Goal: Check status: Check status

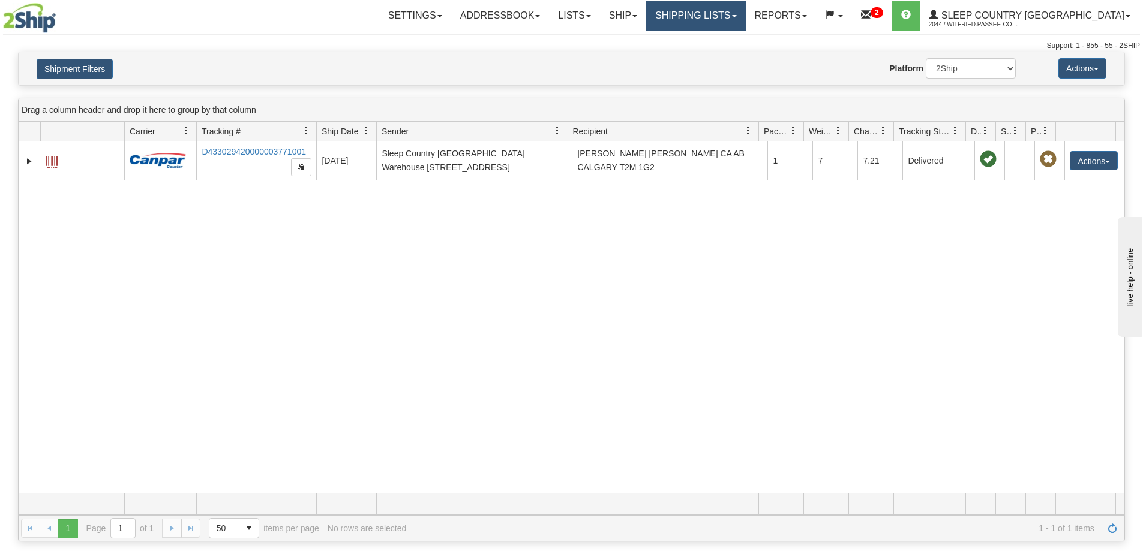
drag, startPoint x: 730, startPoint y: 10, endPoint x: 730, endPoint y: 25, distance: 15.0
click at [730, 10] on link "Shipping lists" at bounding box center [695, 16] width 99 height 30
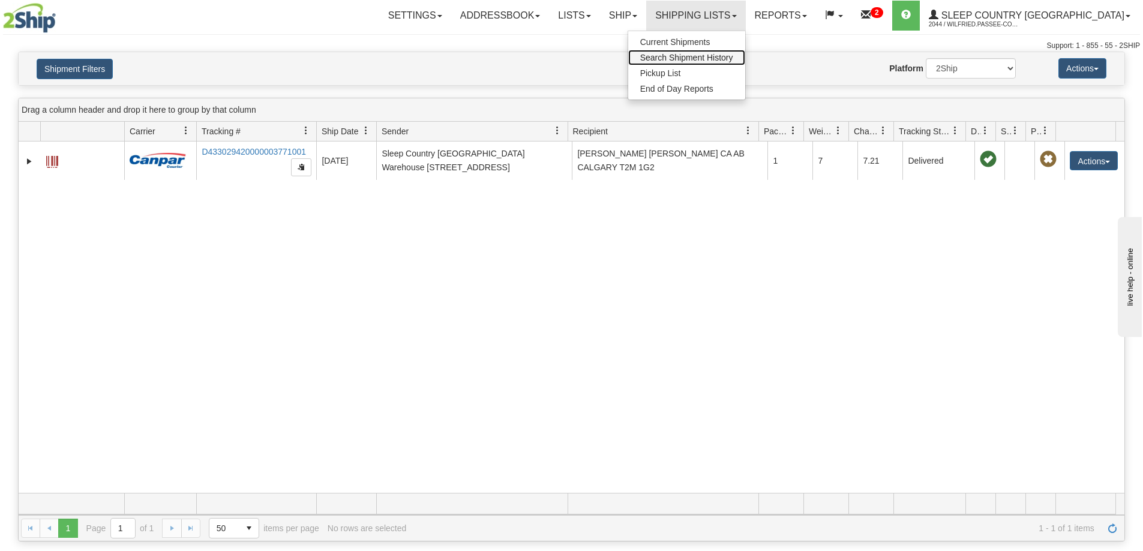
click at [733, 59] on span "Search Shipment History" at bounding box center [686, 58] width 93 height 10
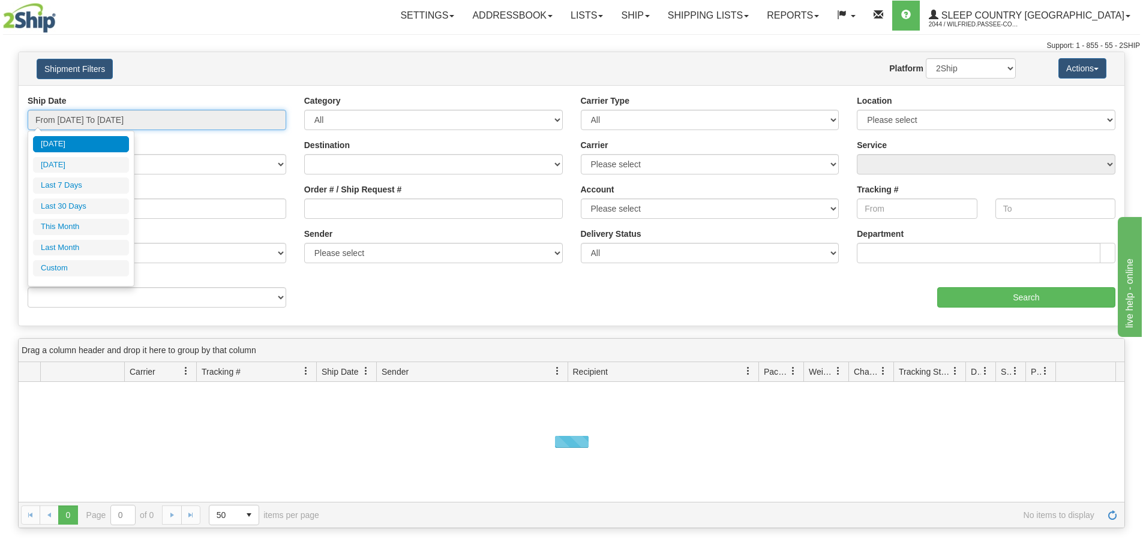
click at [149, 110] on input "From [DATE] To [DATE]" at bounding box center [157, 120] width 259 height 20
click at [103, 208] on li "Last 30 Days" at bounding box center [81, 207] width 96 height 16
type input "From [DATE] To [DATE]"
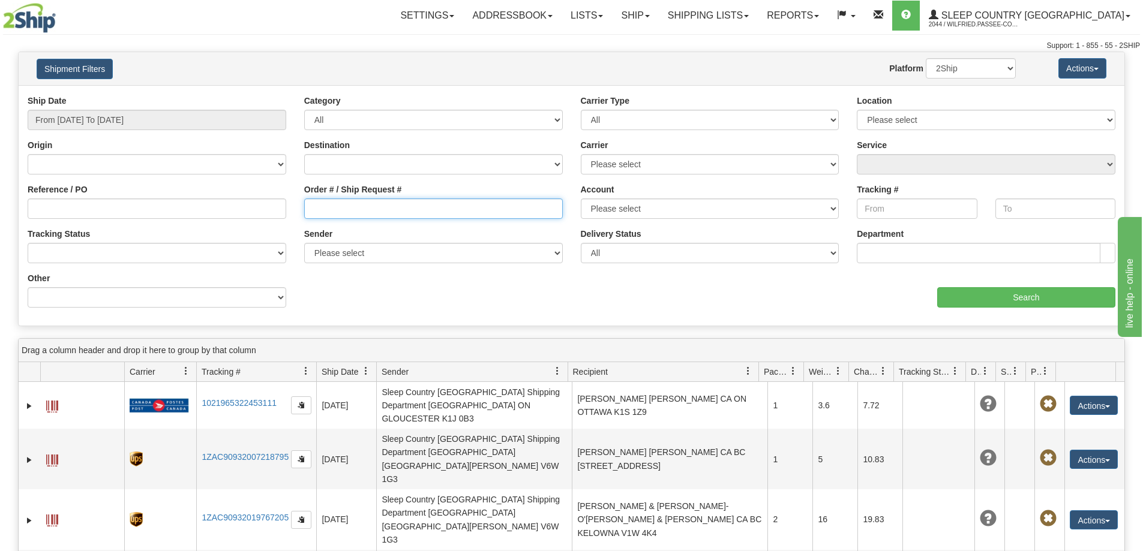
click at [365, 214] on input "Order # / Ship Request #" at bounding box center [433, 209] width 259 height 20
paste input "9002I053158"
type input "9002I053158"
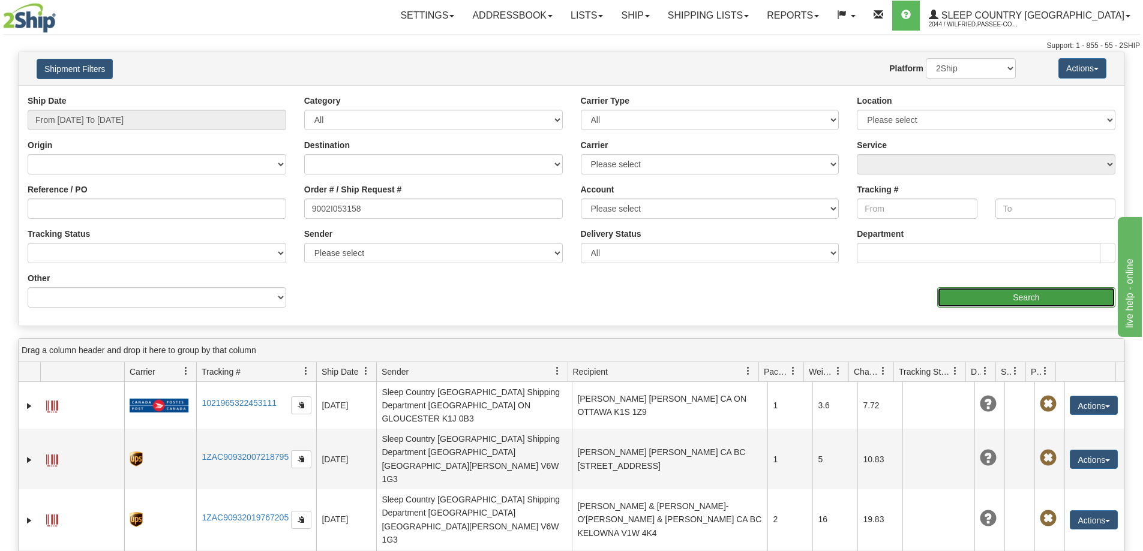
click at [1006, 299] on input "Search" at bounding box center [1026, 297] width 178 height 20
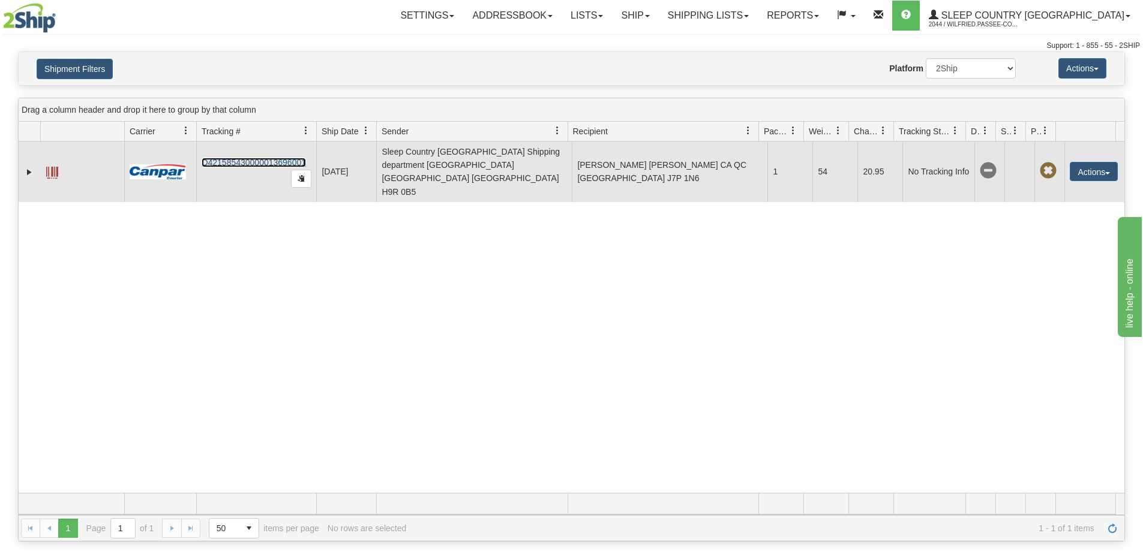
click at [250, 158] on link "D421585430000013696001" at bounding box center [254, 163] width 104 height 10
